Goal: Information Seeking & Learning: Learn about a topic

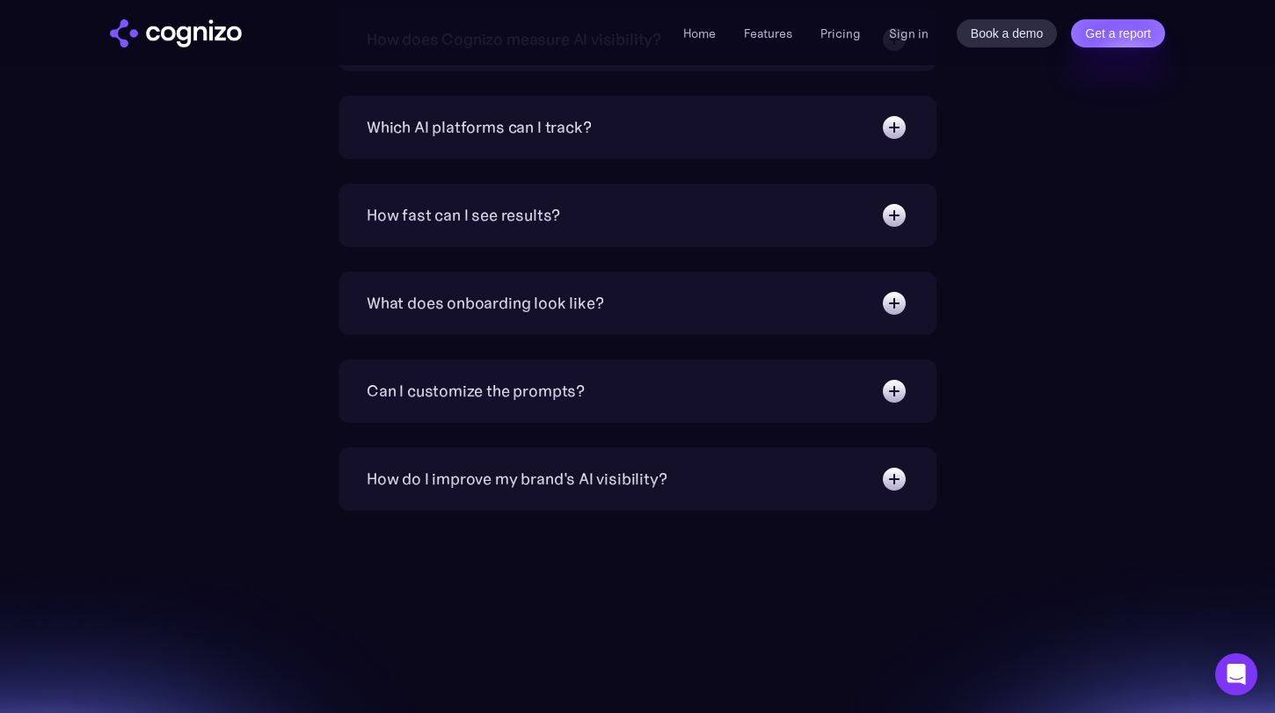
scroll to position [6580, 0]
click at [734, 229] on div "How fast can I see results?" at bounding box center [638, 217] width 542 height 28
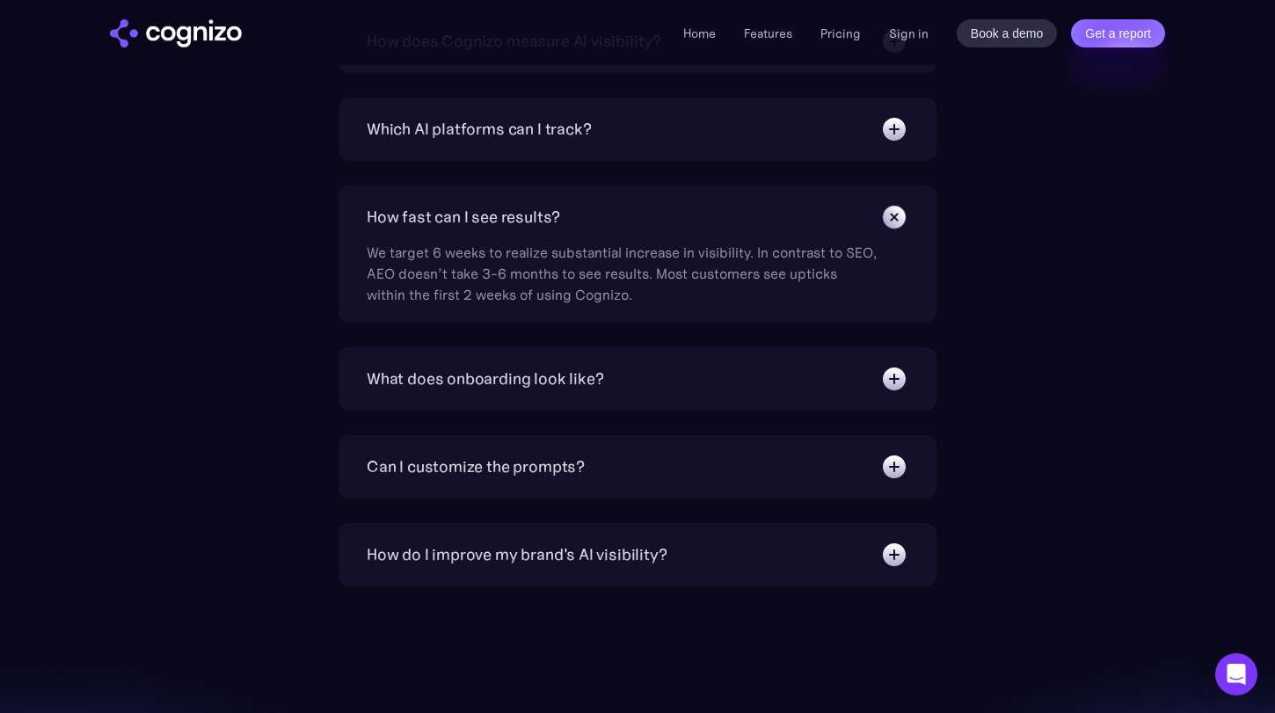
click at [732, 224] on div "How fast can I see results?" at bounding box center [638, 217] width 542 height 28
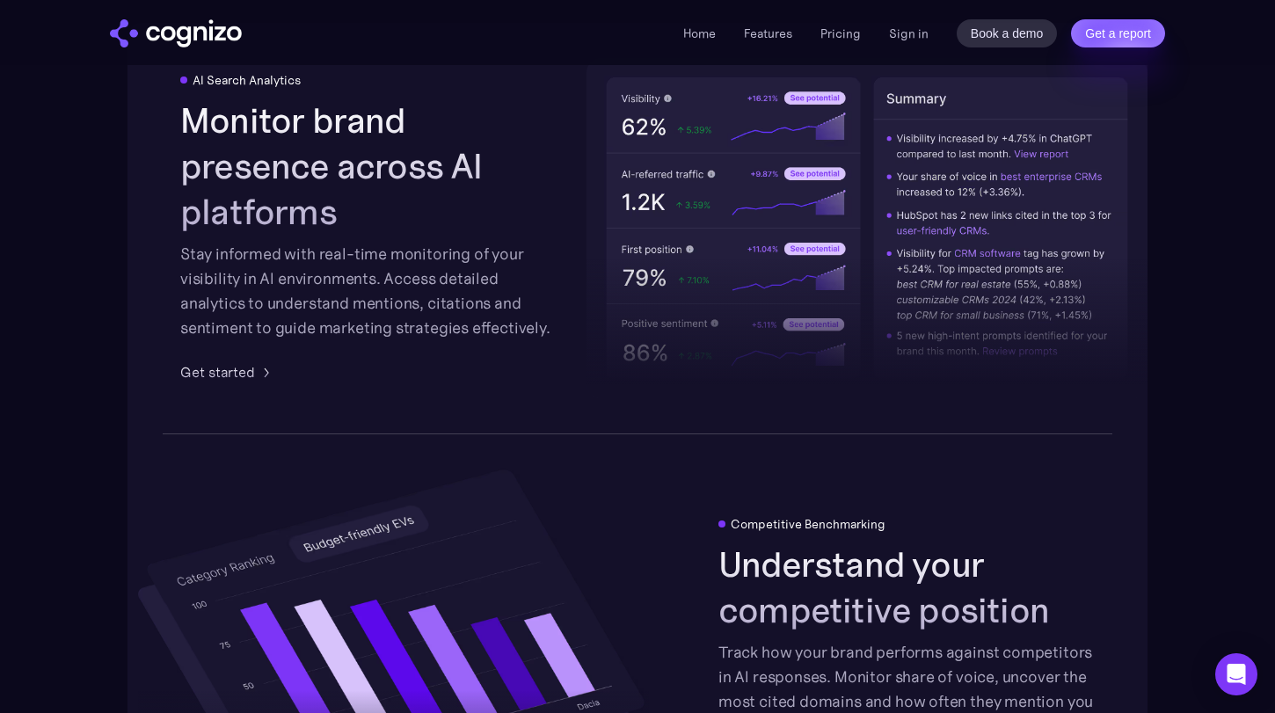
scroll to position [3117, 0]
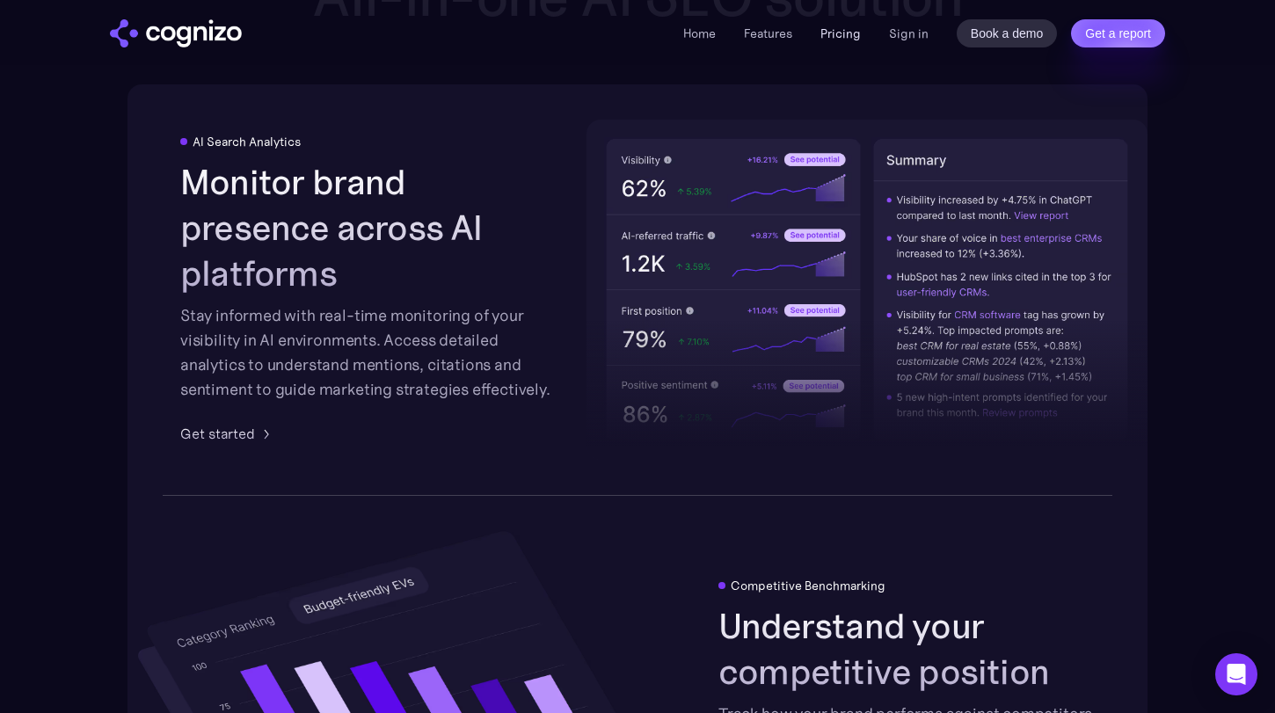
click at [842, 38] on link "Pricing" at bounding box center [840, 34] width 40 height 16
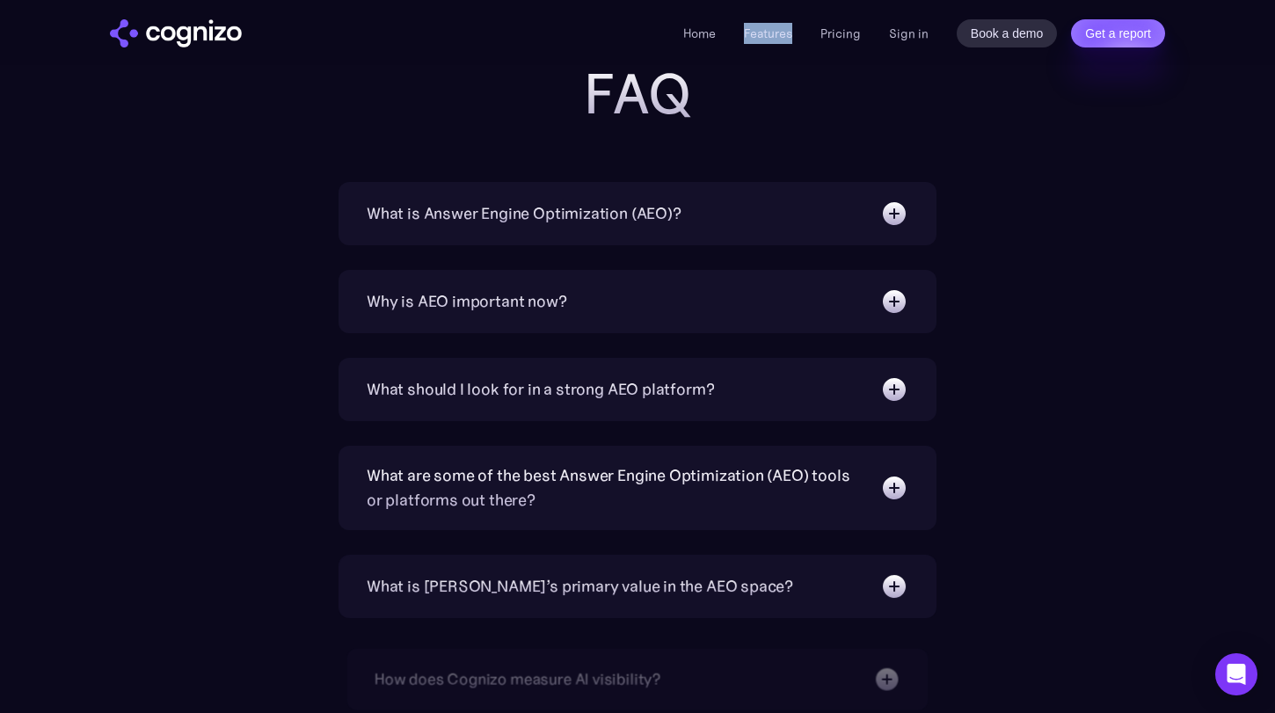
scroll to position [4415, 0]
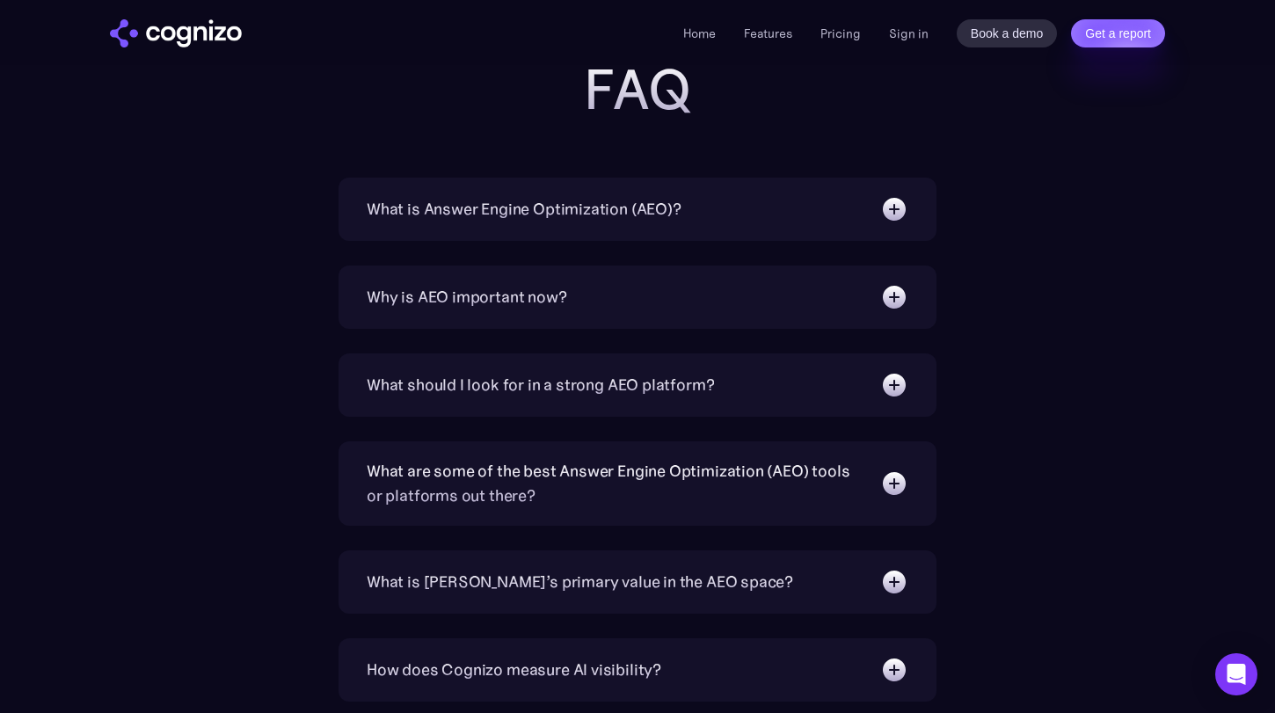
click at [656, 378] on div "What should I look for in a strong AEO platform?" at bounding box center [540, 385] width 347 height 25
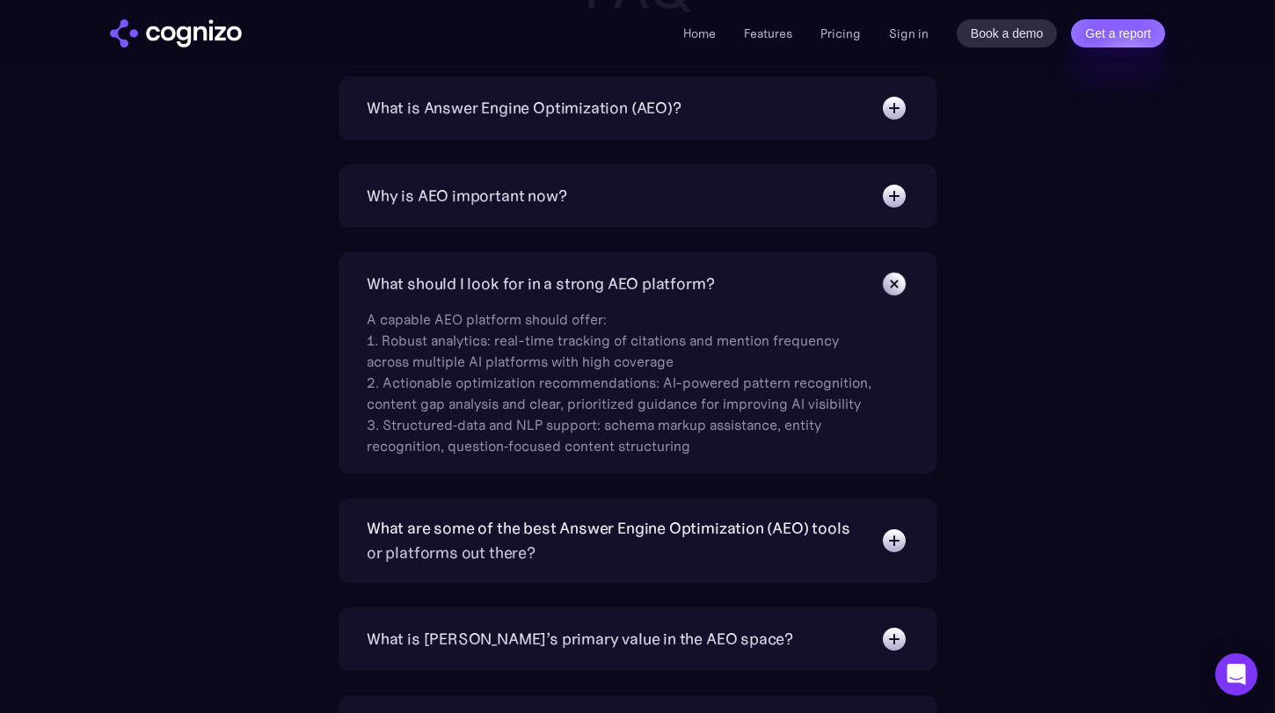
scroll to position [4662, 0]
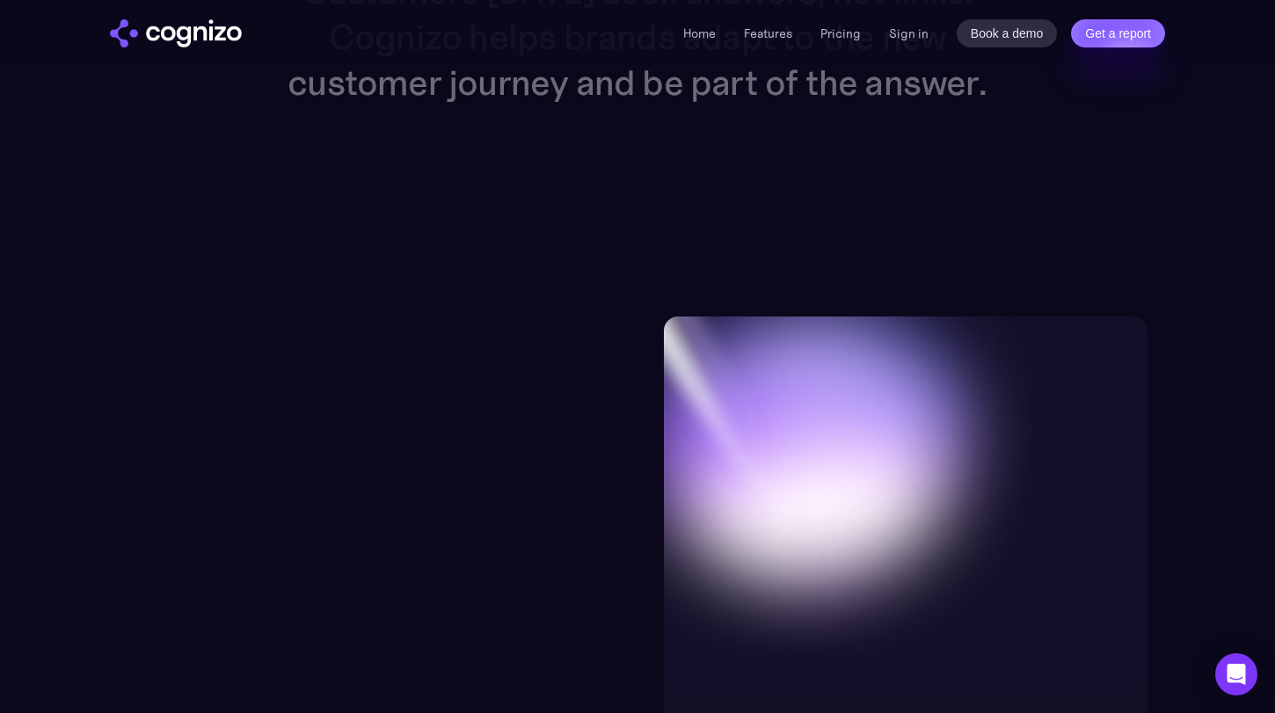
scroll to position [2242, 0]
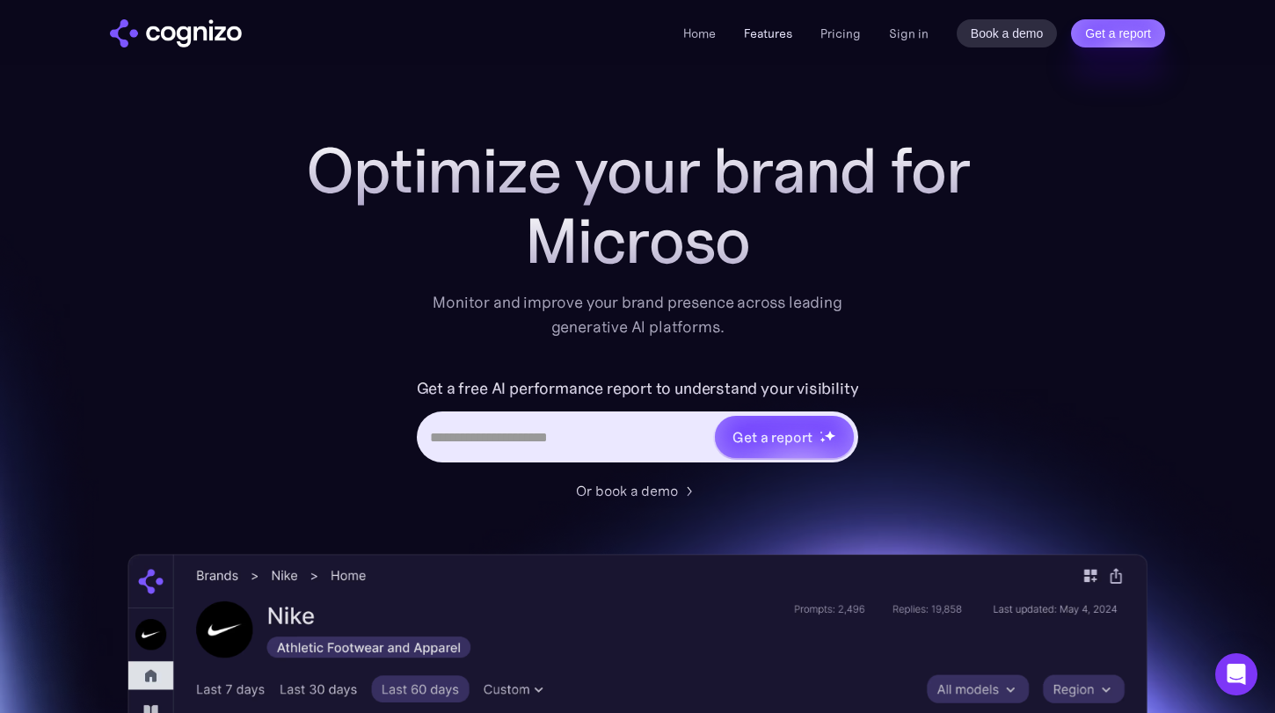
click at [783, 27] on link "Features" at bounding box center [768, 34] width 48 height 16
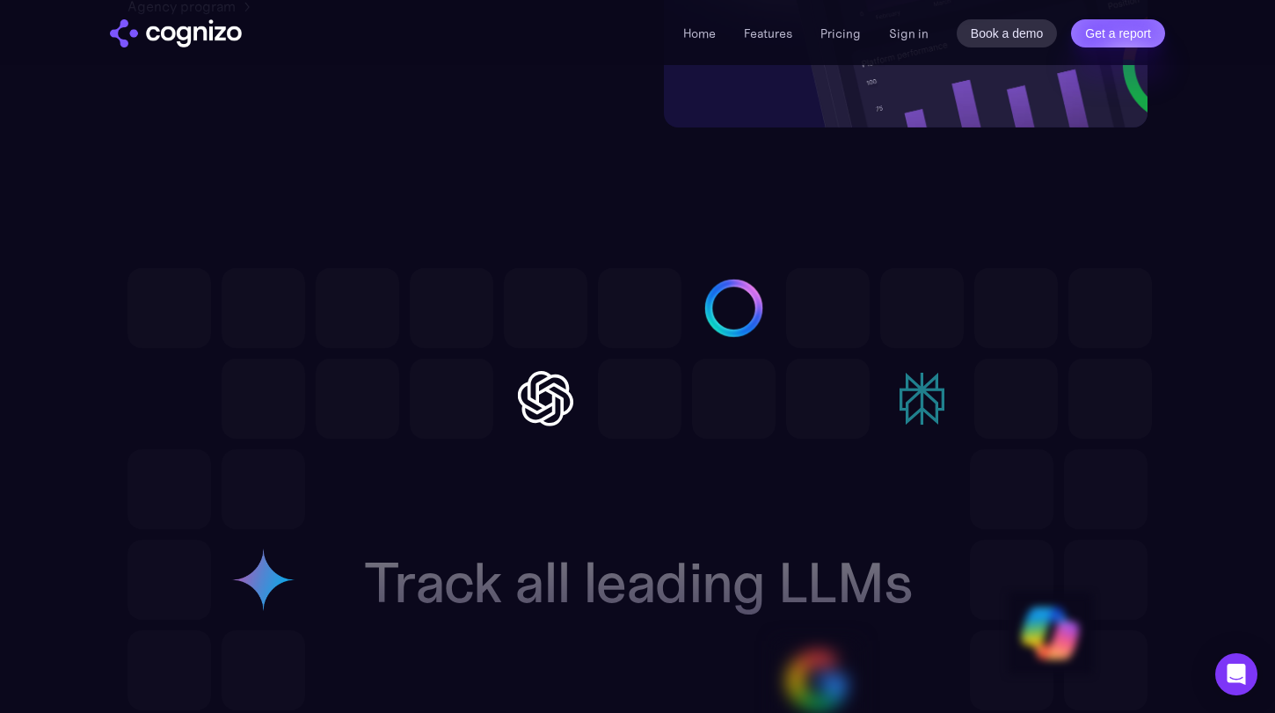
scroll to position [5040, 0]
